Goal: Task Accomplishment & Management: Complete application form

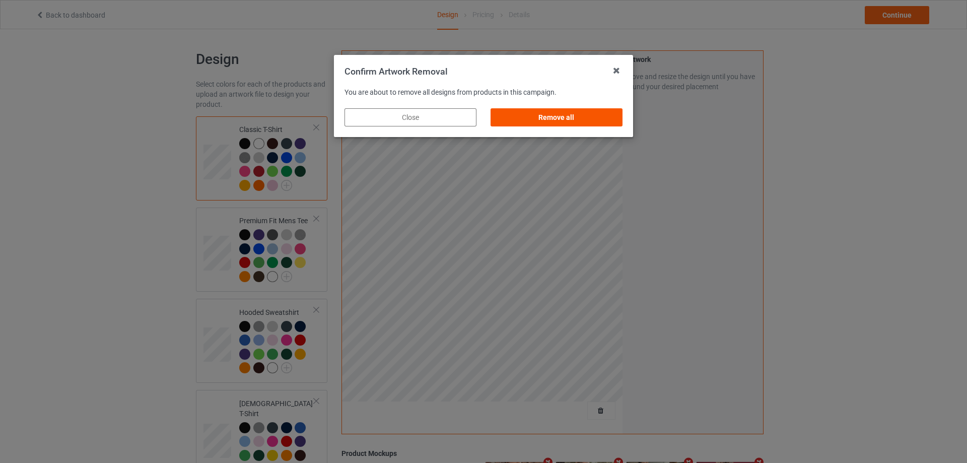
click at [566, 110] on div "Remove all" at bounding box center [557, 117] width 132 height 18
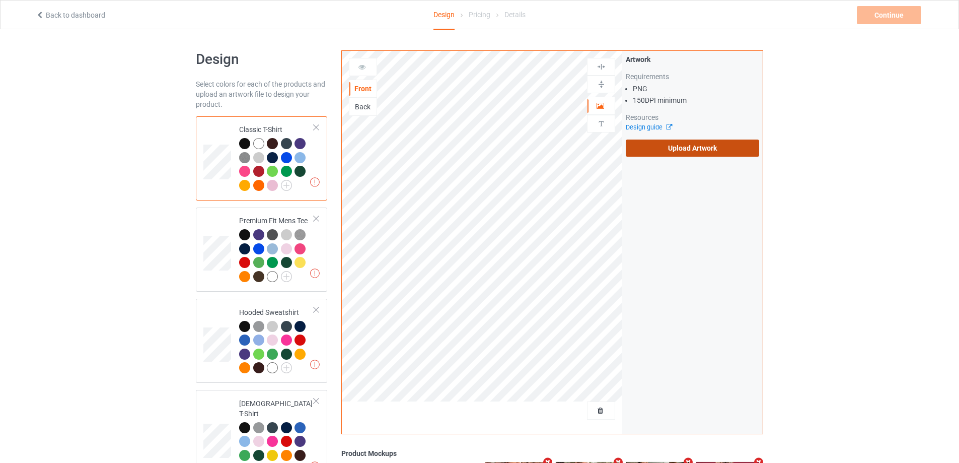
click at [684, 152] on label "Upload Artwork" at bounding box center [692, 148] width 133 height 17
click at [0, 0] on input "Upload Artwork" at bounding box center [0, 0] width 0 height 0
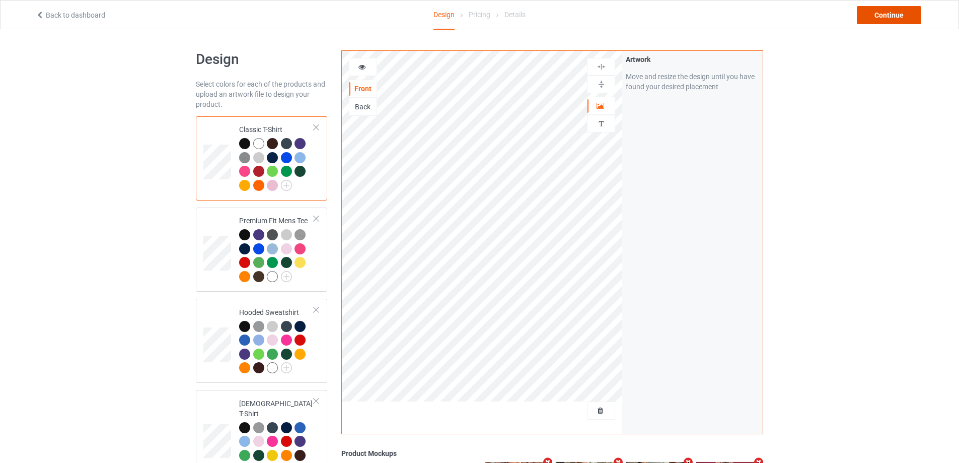
click at [901, 15] on div "Continue" at bounding box center [889, 15] width 64 height 18
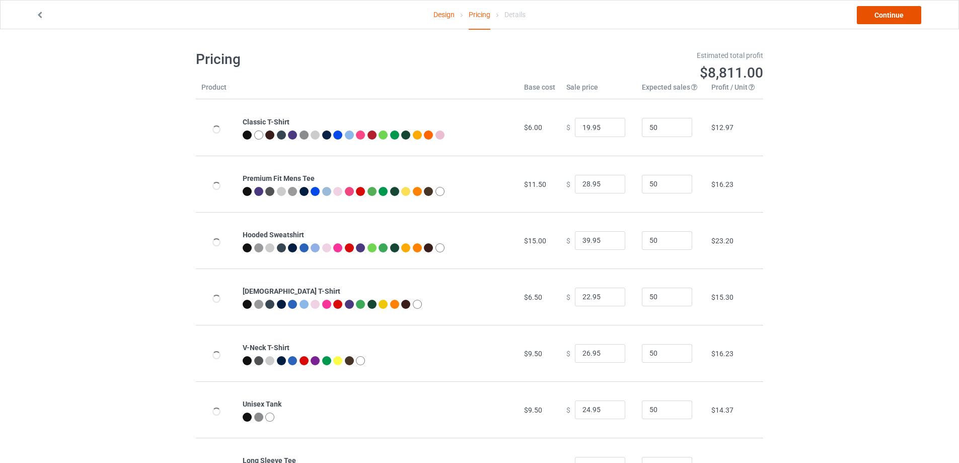
click at [901, 15] on link "Continue" at bounding box center [889, 15] width 64 height 18
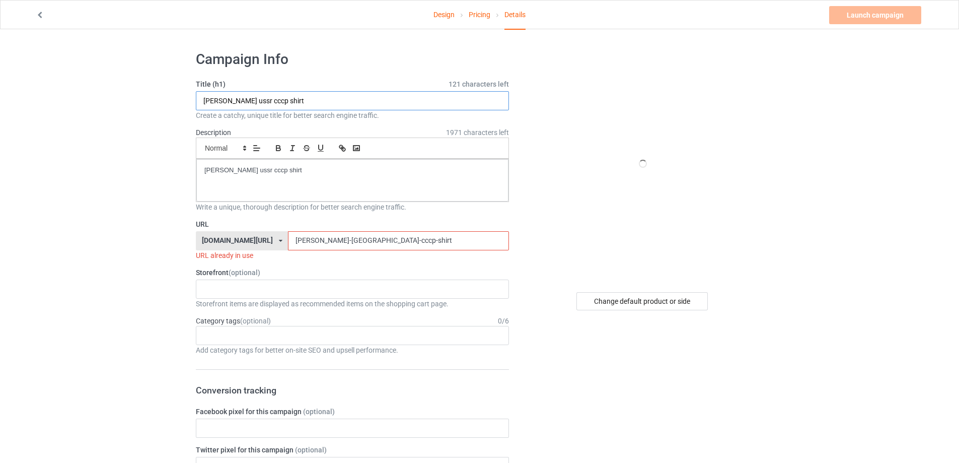
paste input "tand Up To Cancer Distressed Short Logo"
drag, startPoint x: 313, startPoint y: 101, endPoint x: 293, endPoint y: 180, distance: 81.6
type input "Stand Up To Cancer Distressed Short Logo shirt"
drag, startPoint x: 295, startPoint y: 172, endPoint x: 74, endPoint y: 157, distance: 221.7
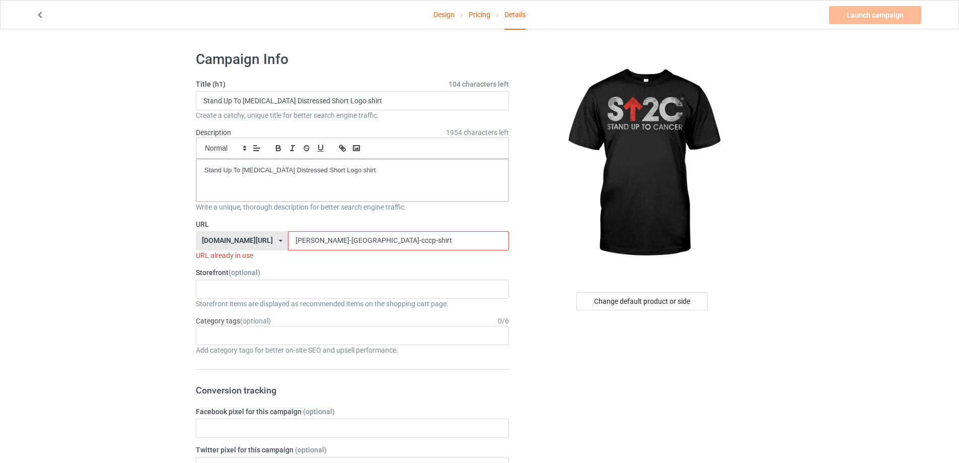
drag, startPoint x: 389, startPoint y: 242, endPoint x: 210, endPoint y: 241, distance: 179.3
click at [209, 242] on div "teechip.com/ teetrendus.com/ teechip.com/ 5cd2f964b197f721e1cad219 587d0d41cee3…" at bounding box center [352, 240] width 313 height 19
paste input "tand-up-to-cancer-distressed-short-logo"
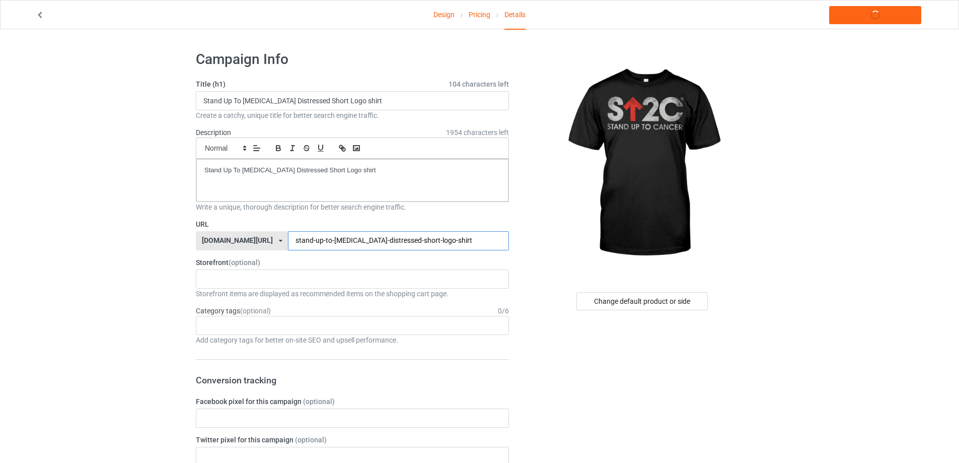
type input "stand-up-to-cancer-distressed-short-logo-shirt"
drag, startPoint x: 386, startPoint y: 176, endPoint x: 10, endPoint y: 174, distance: 376.2
copy p "Stand Up To Cancer Distressed Short Logo shirt"
drag, startPoint x: 873, startPoint y: 20, endPoint x: 880, endPoint y: 18, distance: 7.3
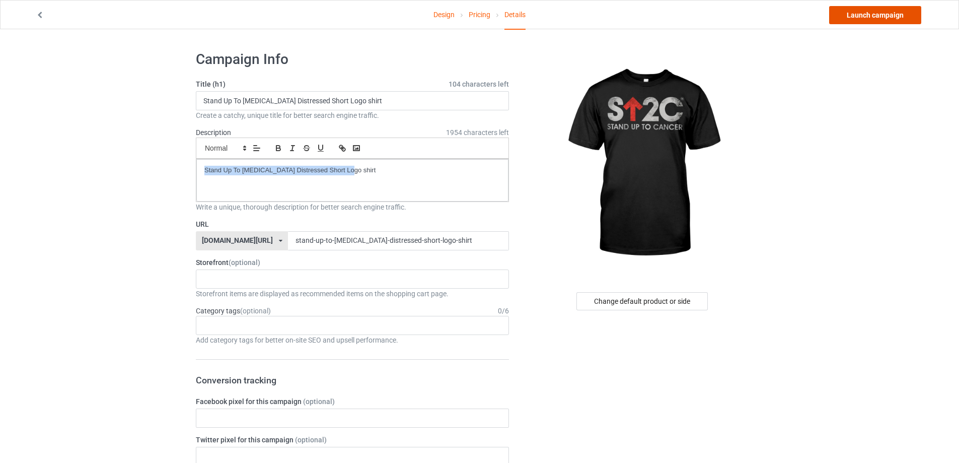
click at [874, 19] on link "Launch campaign" at bounding box center [876, 15] width 92 height 18
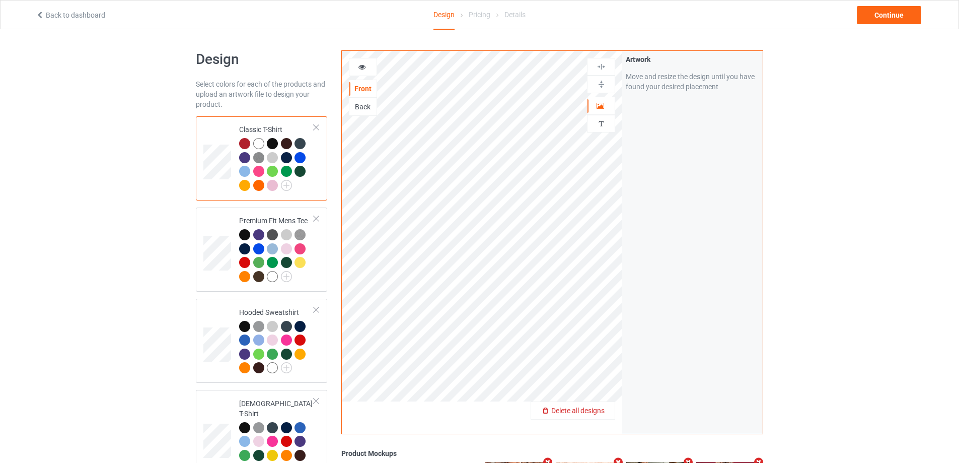
click at [603, 408] on span "Delete all designs" at bounding box center [577, 410] width 53 height 8
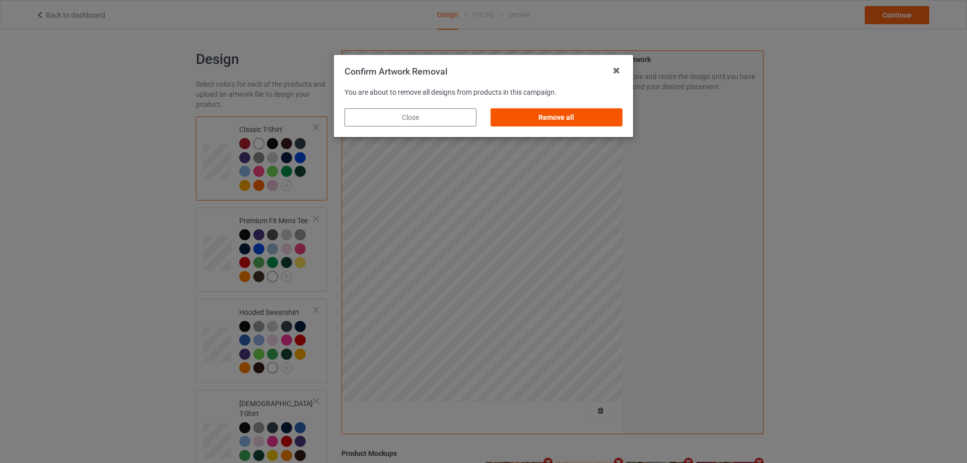
click at [605, 118] on div "Remove all" at bounding box center [557, 117] width 132 height 18
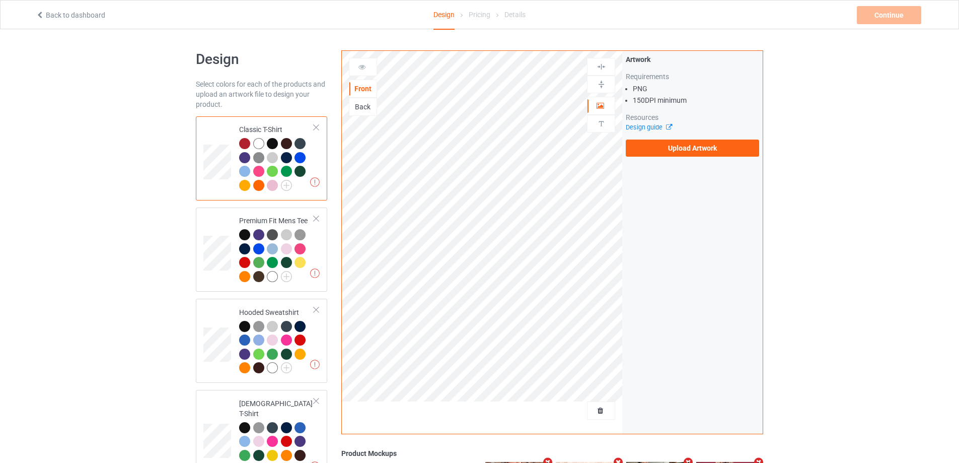
click at [689, 160] on div "Artwork Requirements PNG 150 DPI minimum Resources Design guide Upload Artwork" at bounding box center [693, 105] width 141 height 109
click at [686, 149] on label "Upload Artwork" at bounding box center [692, 148] width 133 height 17
click at [0, 0] on input "Upload Artwork" at bounding box center [0, 0] width 0 height 0
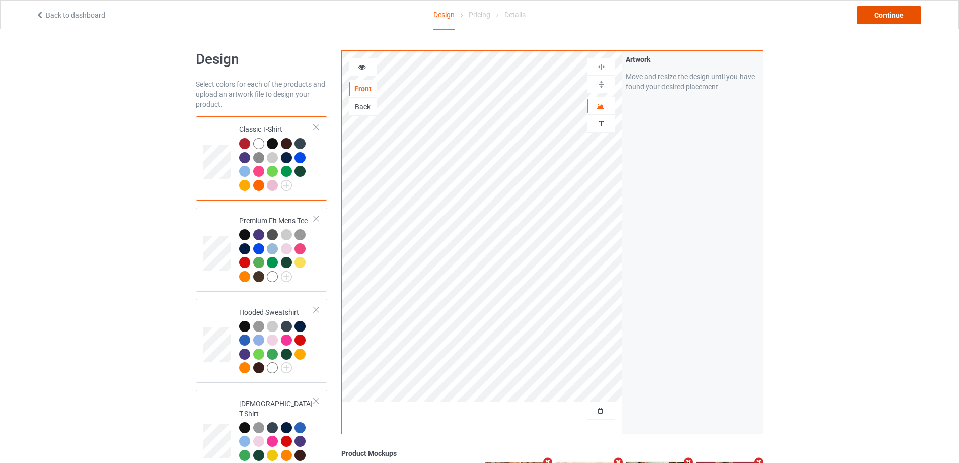
click at [912, 12] on div "Continue" at bounding box center [889, 15] width 64 height 18
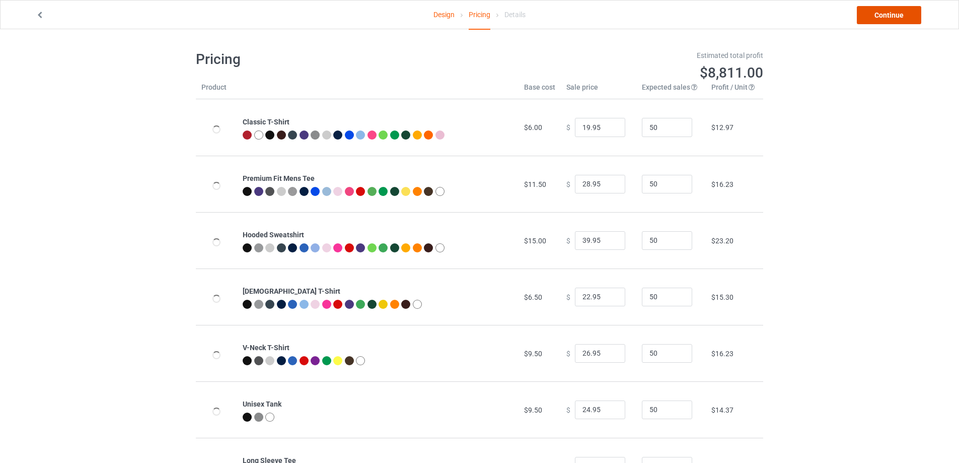
click at [914, 13] on link "Continue" at bounding box center [889, 15] width 64 height 18
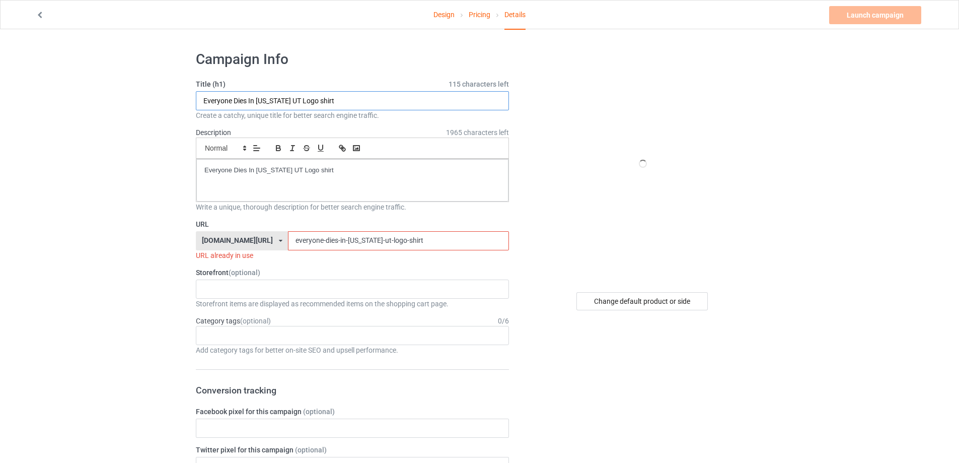
drag, startPoint x: 331, startPoint y: 103, endPoint x: 299, endPoint y: 173, distance: 76.6
paste input "Blush Girl"
type input "Blush Girl shirt"
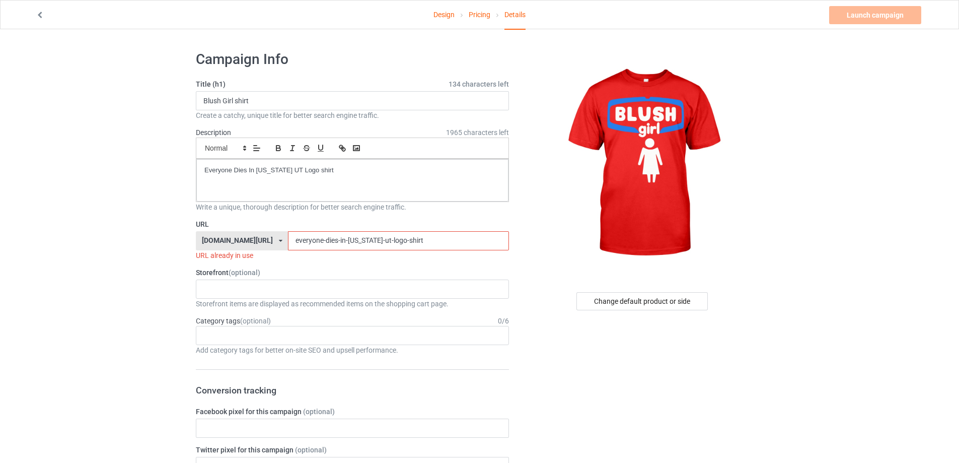
drag, startPoint x: 357, startPoint y: 176, endPoint x: 147, endPoint y: 180, distance: 210.1
drag, startPoint x: 301, startPoint y: 237, endPoint x: 110, endPoint y: 235, distance: 191.4
click at [381, 243] on input "everyone-dies-in-[US_STATE]-ut-logo-shirt" at bounding box center [398, 240] width 221 height 19
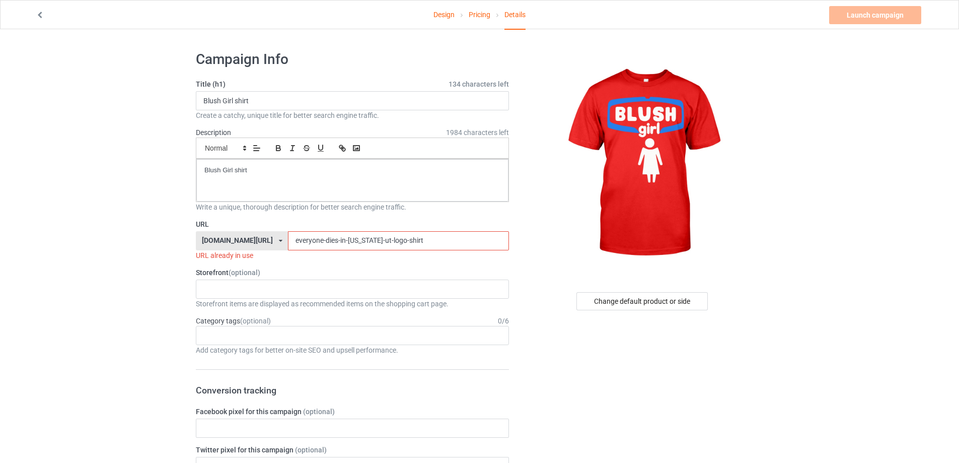
paste input "Blush Girl"
drag, startPoint x: 321, startPoint y: 239, endPoint x: 201, endPoint y: 239, distance: 119.9
click at [288, 244] on input "Blush Girl shirt" at bounding box center [398, 240] width 221 height 19
click at [288, 237] on input "Blush Girl shirt" at bounding box center [398, 240] width 221 height 19
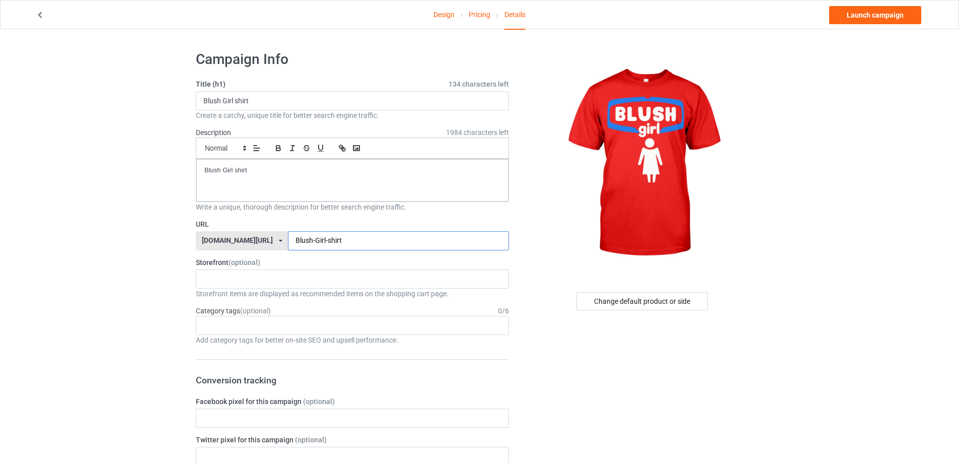
type input "Blush-Girl-shirt"
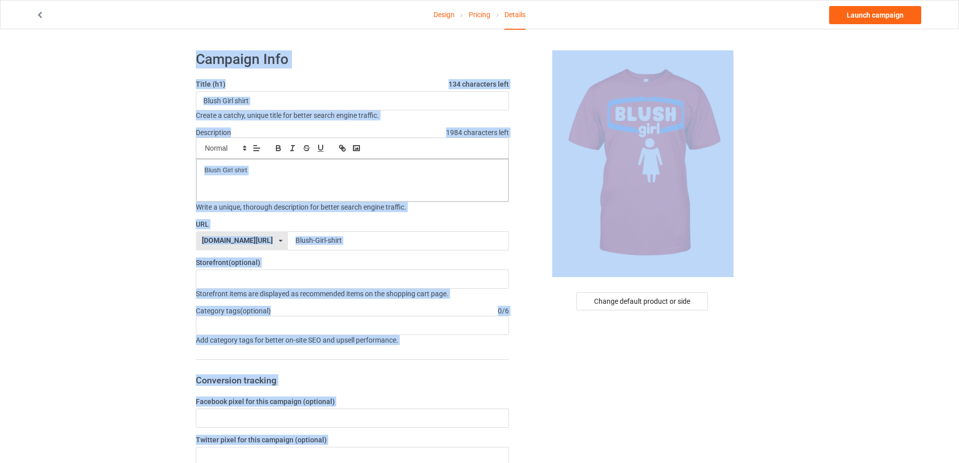
click at [905, 25] on div "Design Pricing Details Launch campaign" at bounding box center [480, 15] width 902 height 28
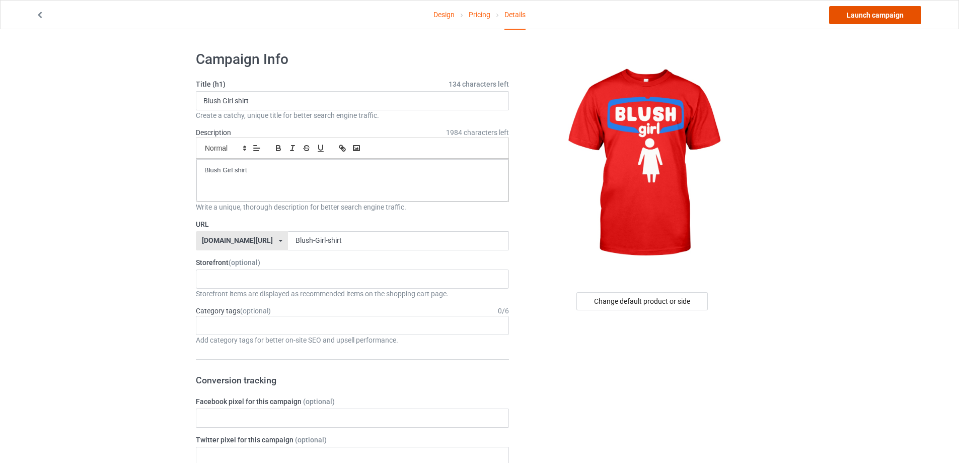
click at [904, 14] on link "Launch campaign" at bounding box center [876, 15] width 92 height 18
